Goal: Information Seeking & Learning: Learn about a topic

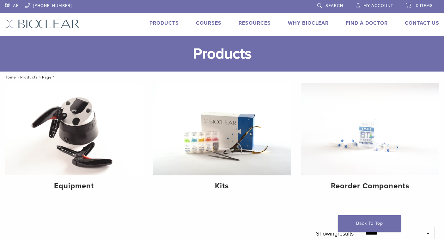
click at [164, 22] on link "Products" at bounding box center [163, 23] width 29 height 6
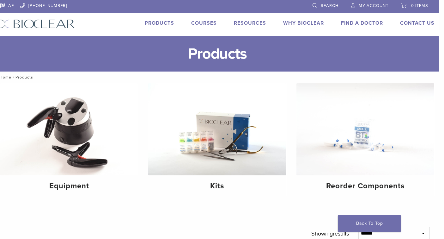
scroll to position [0, 5]
click at [417, 23] on link "Contact Us" at bounding box center [417, 23] width 34 height 6
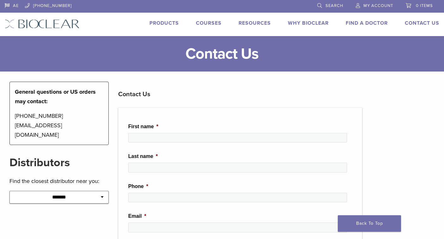
click at [165, 21] on link "Products" at bounding box center [163, 23] width 29 height 6
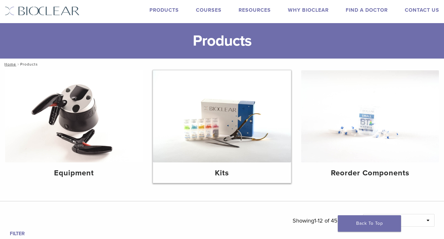
scroll to position [22, 0]
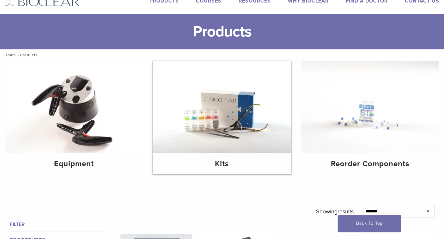
click at [225, 107] on img at bounding box center [222, 107] width 138 height 92
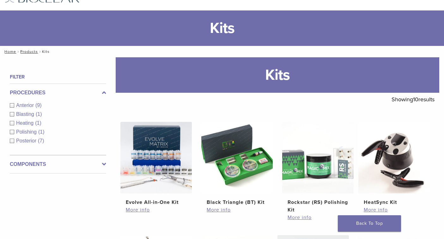
scroll to position [36, 0]
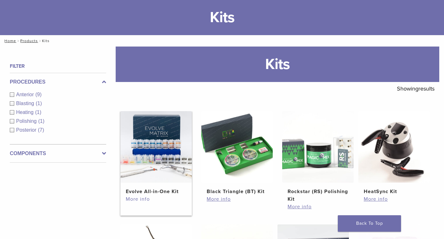
click at [141, 197] on link "More info" at bounding box center [156, 199] width 61 height 8
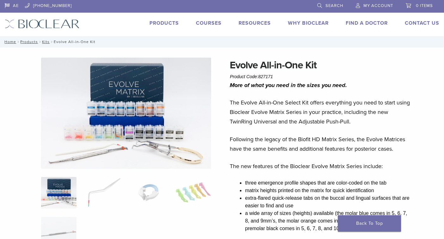
click at [163, 23] on link "Products" at bounding box center [163, 23] width 29 height 6
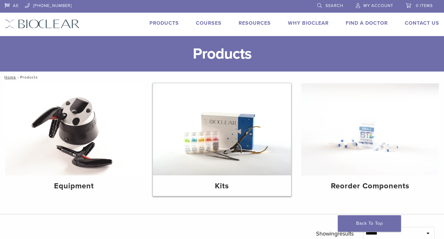
click at [246, 144] on img at bounding box center [222, 129] width 138 height 92
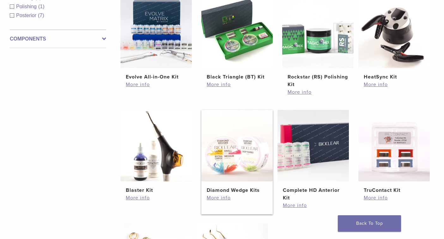
scroll to position [152, 0]
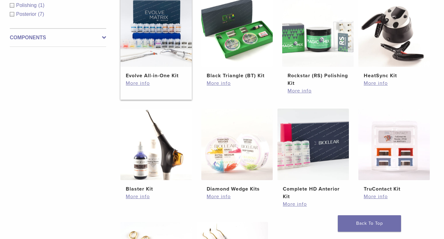
click at [154, 75] on h2 "Evolve All-in-One Kit" at bounding box center [156, 76] width 61 height 8
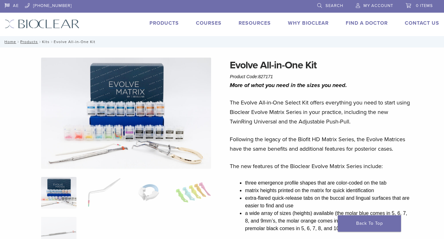
click at [49, 40] on link "Kits" at bounding box center [46, 42] width 8 height 4
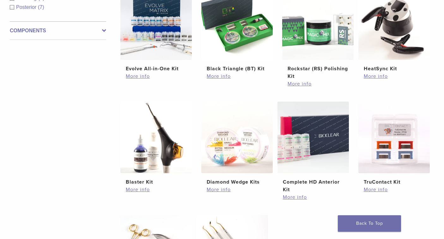
scroll to position [159, 0]
click at [226, 189] on link "More info" at bounding box center [237, 189] width 61 height 8
click at [219, 192] on link "More info" at bounding box center [237, 189] width 61 height 8
